Goal: Check status

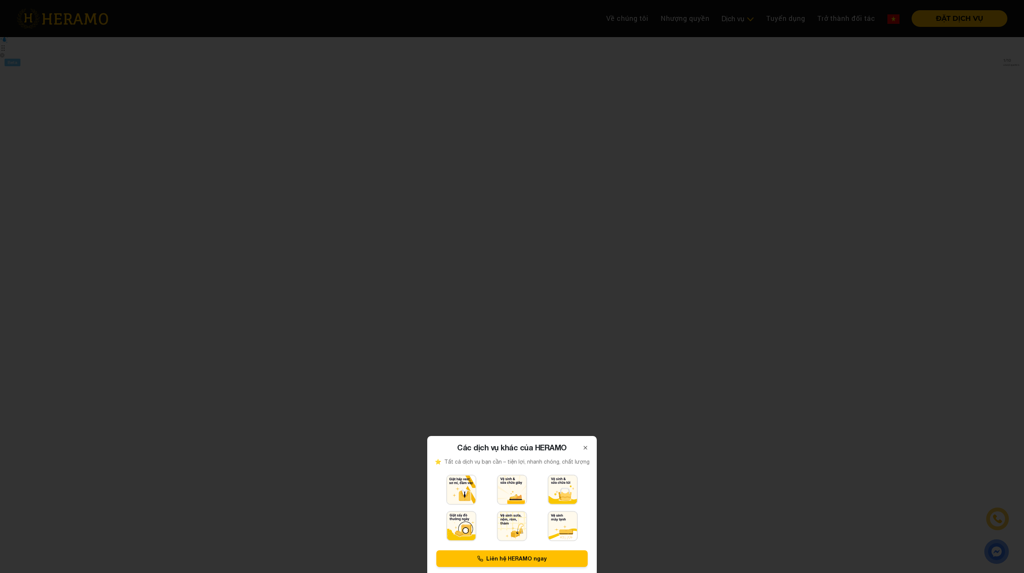
click at [462, 362] on div at bounding box center [512, 286] width 1024 height 573
click at [577, 296] on div at bounding box center [512, 286] width 1024 height 573
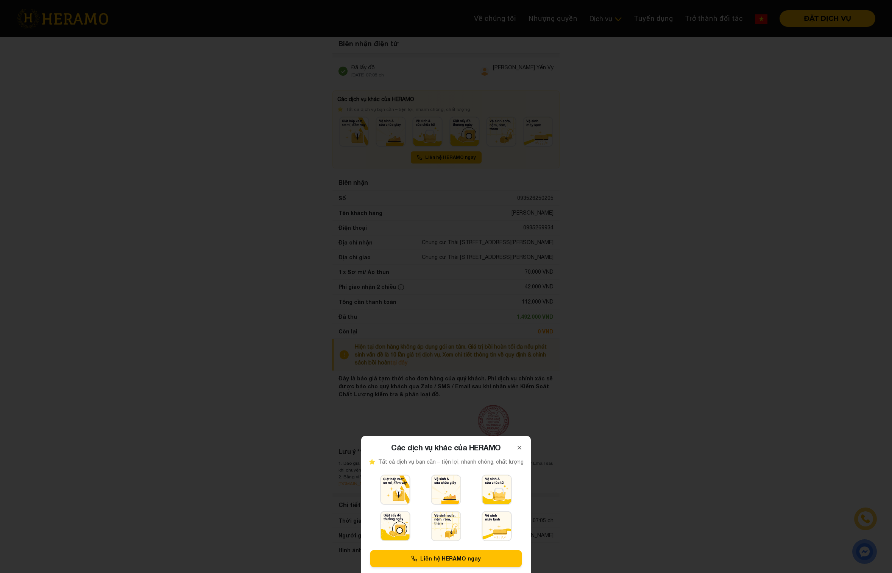
click at [540, 205] on div at bounding box center [446, 286] width 892 height 573
